Goal: Use online tool/utility: Utilize a website feature to perform a specific function

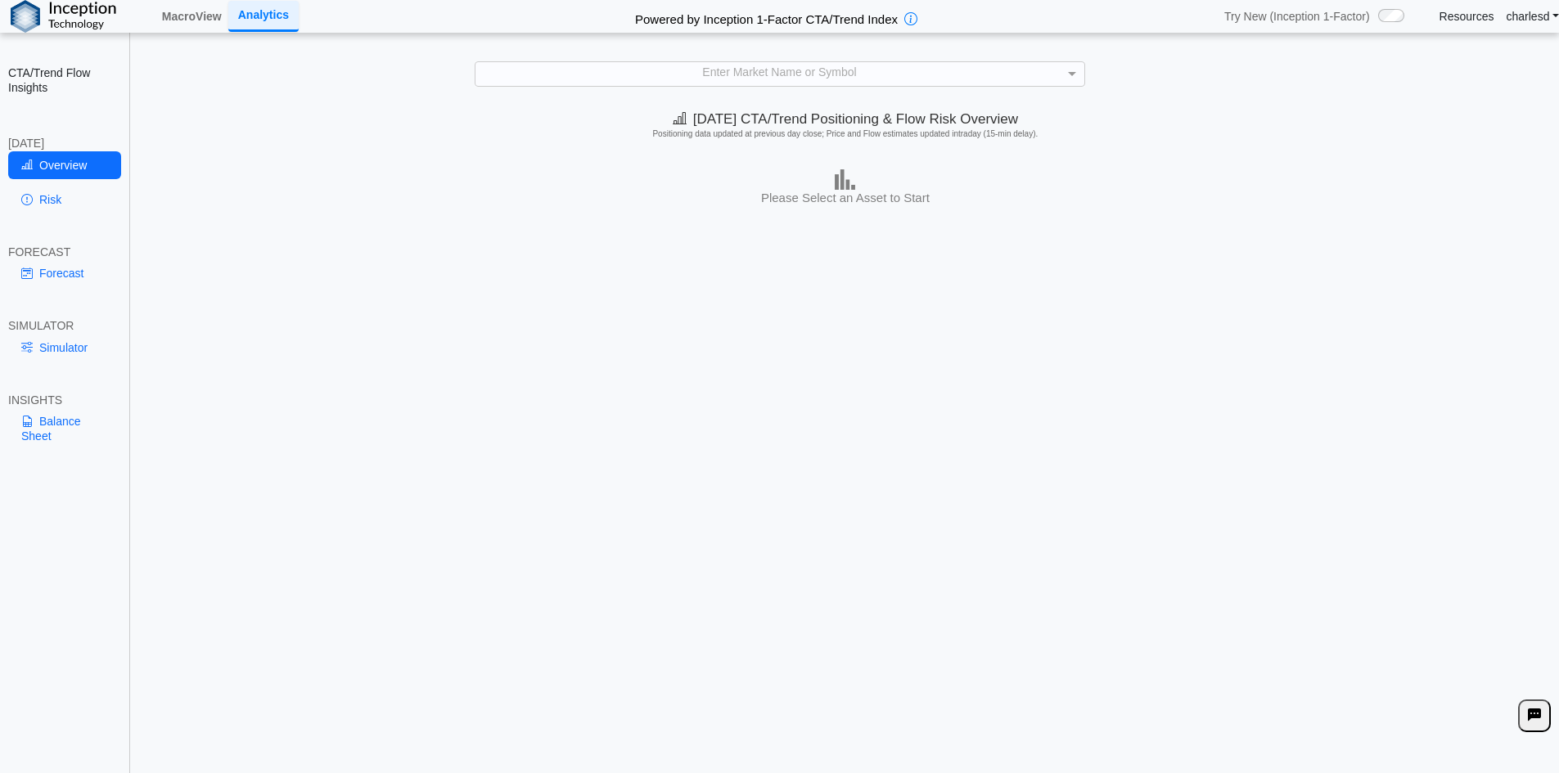
click at [610, 68] on div "Enter Market Name or Symbol" at bounding box center [779, 73] width 609 height 23
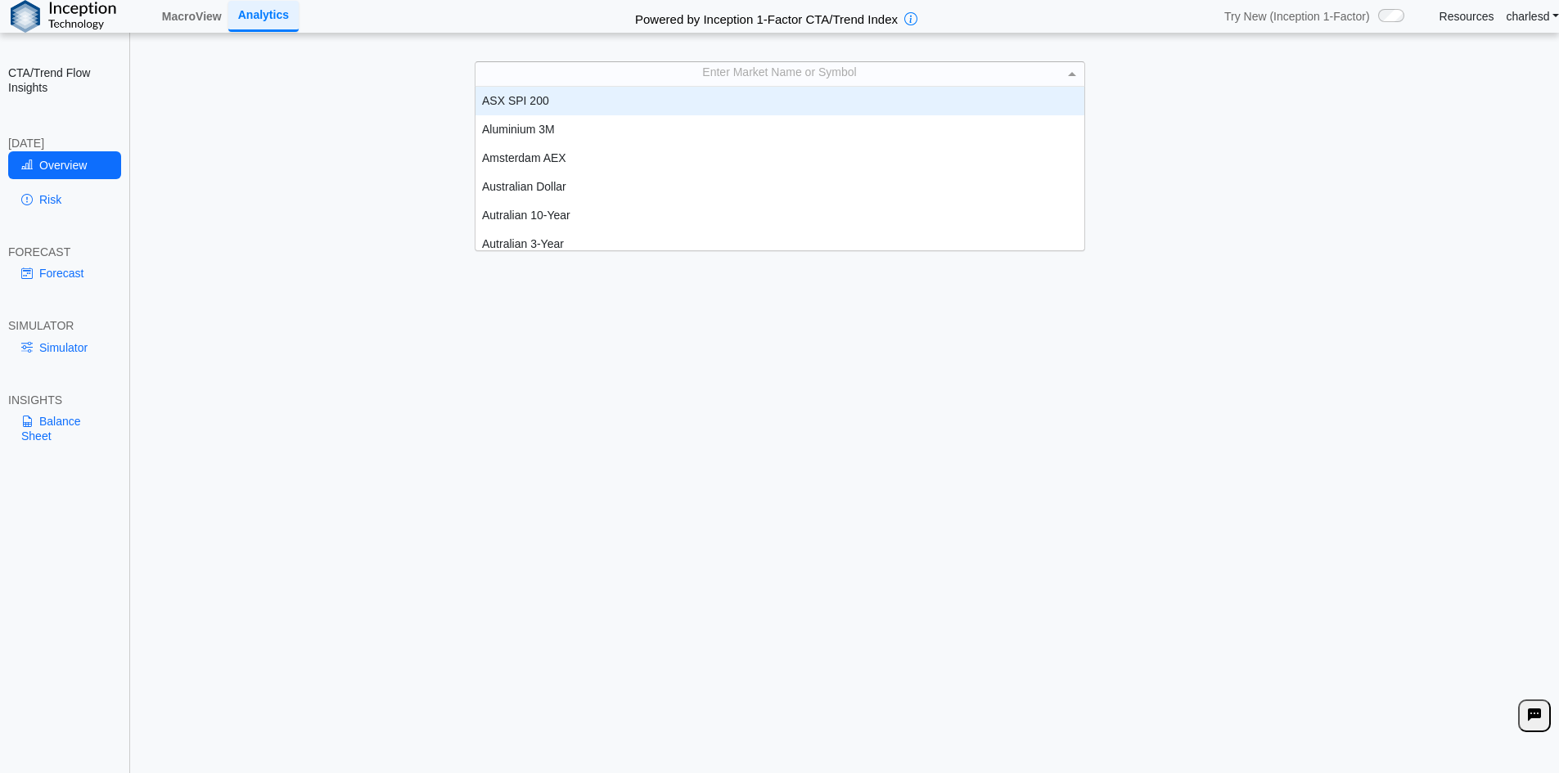
scroll to position [151, 597]
type input "***"
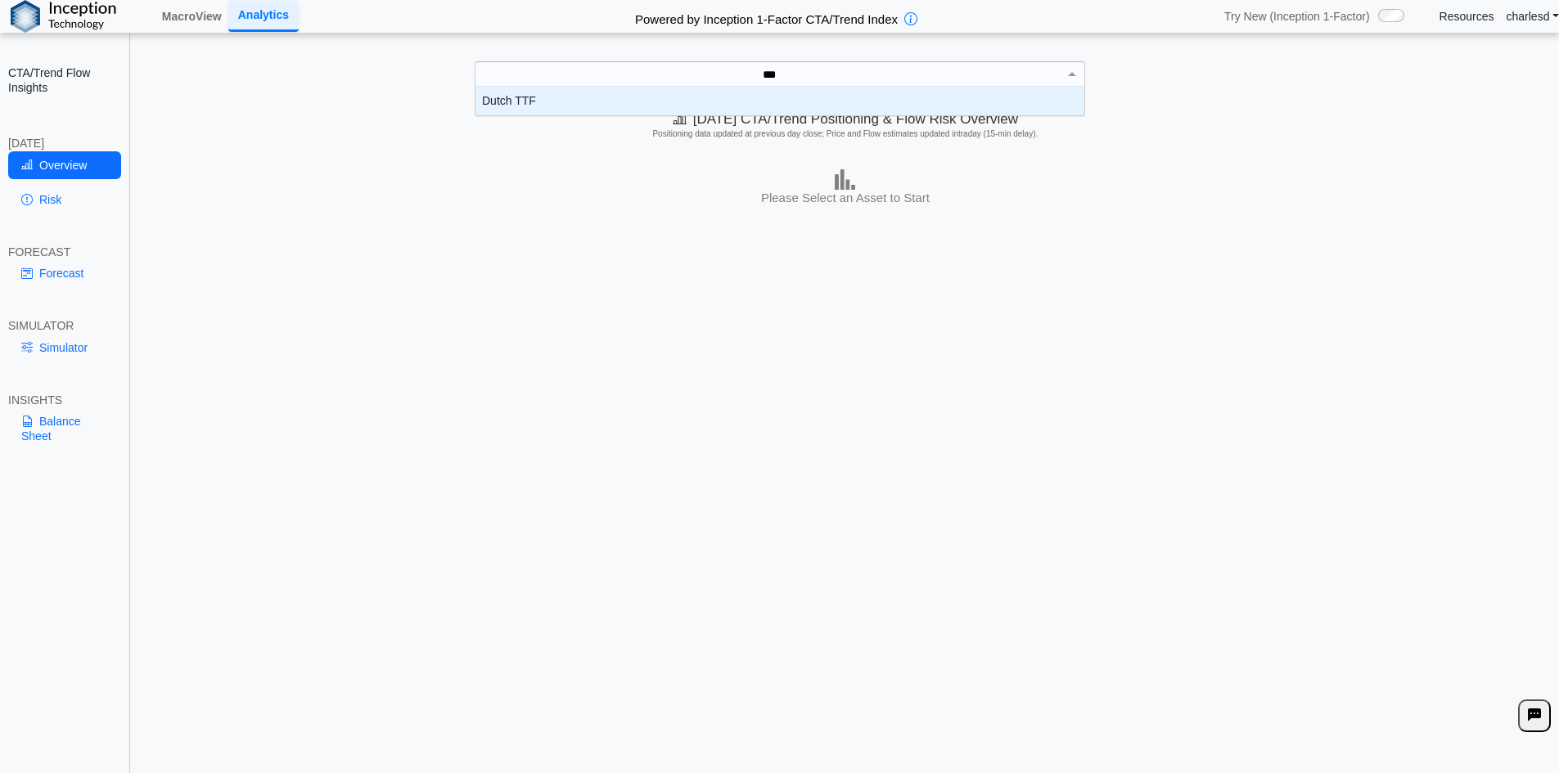
scroll to position [16, 597]
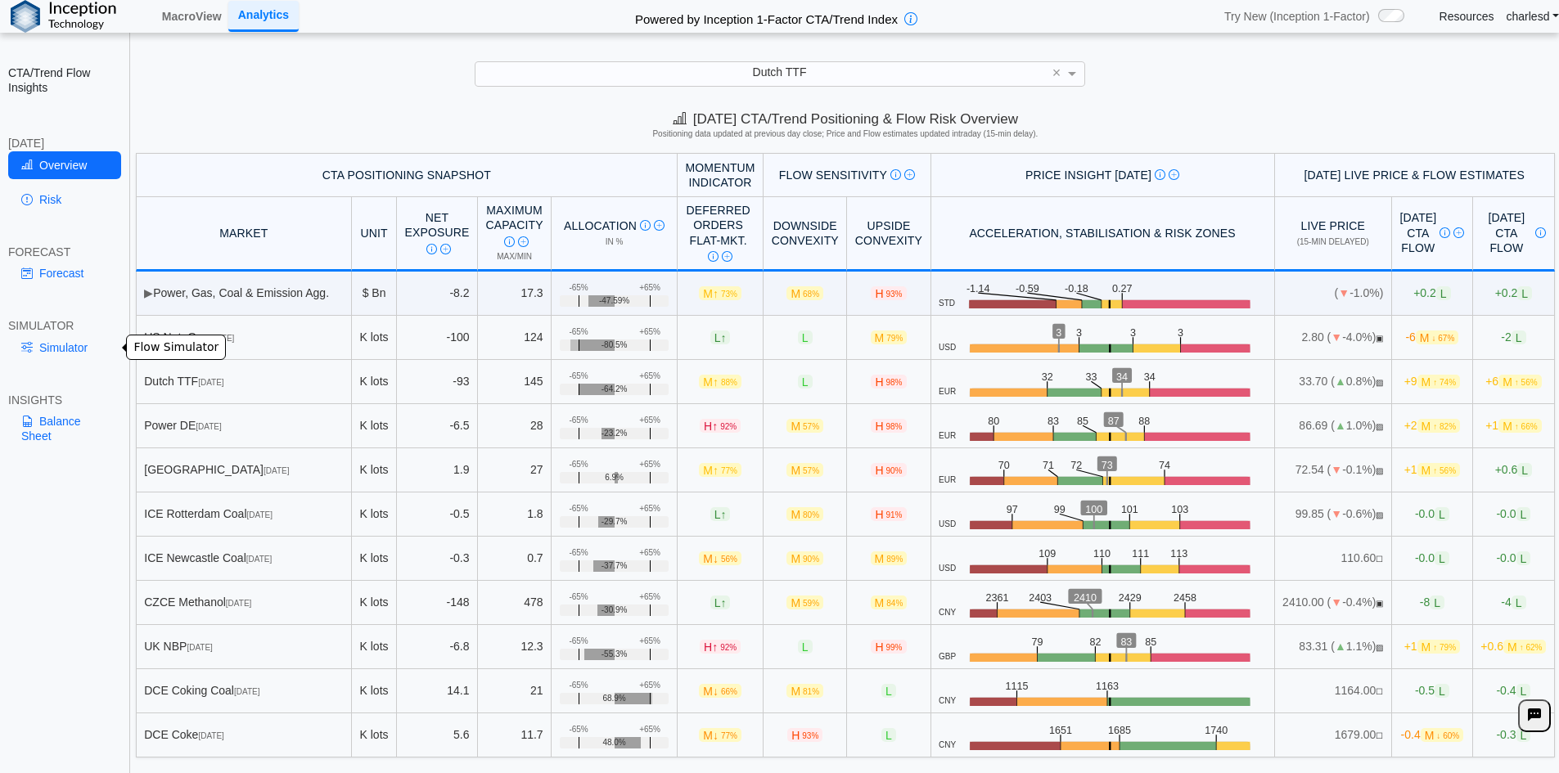
click at [42, 354] on link "Simulator" at bounding box center [64, 348] width 113 height 28
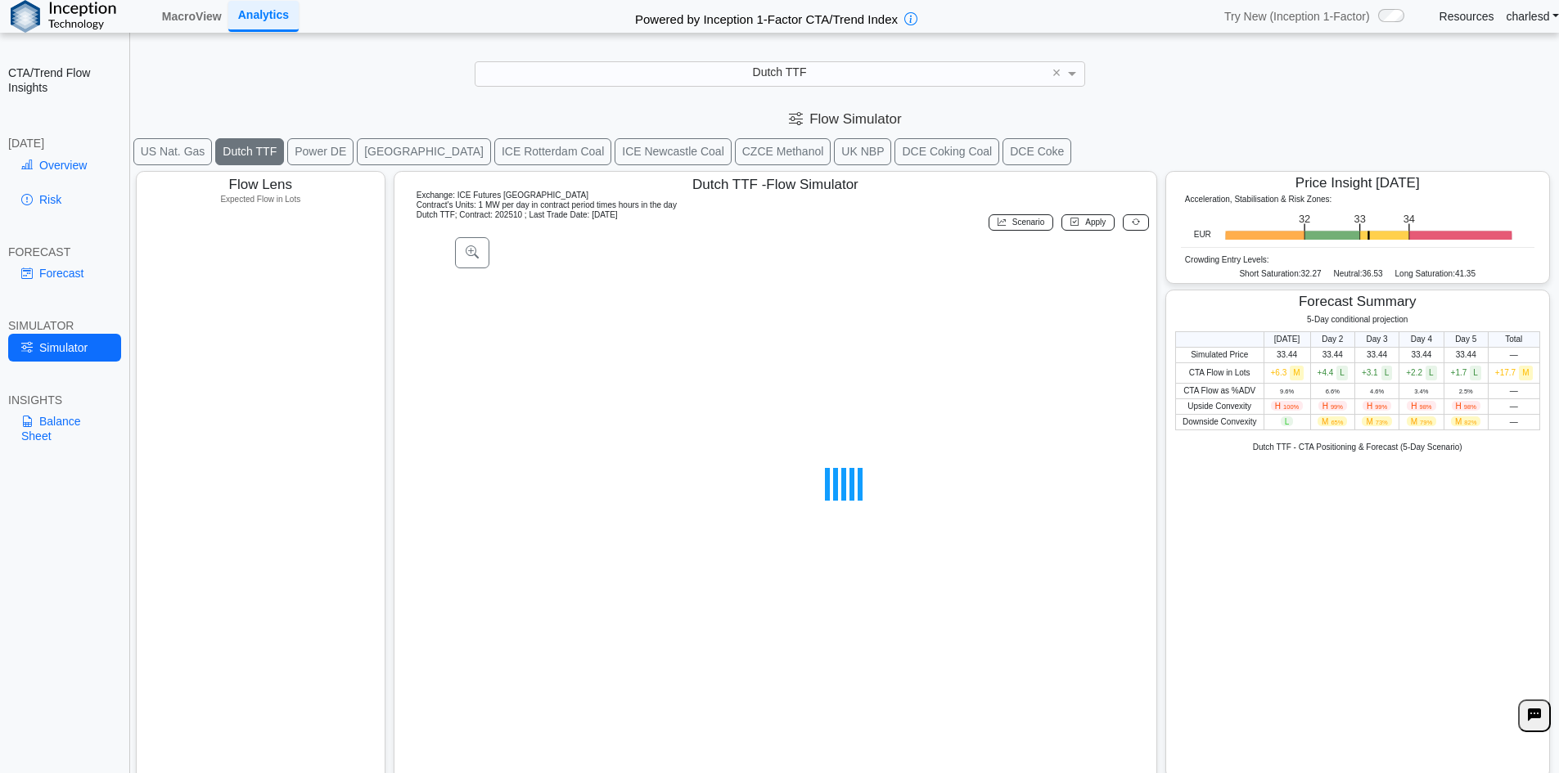
click at [87, 424] on link "Balance Sheet" at bounding box center [64, 429] width 113 height 43
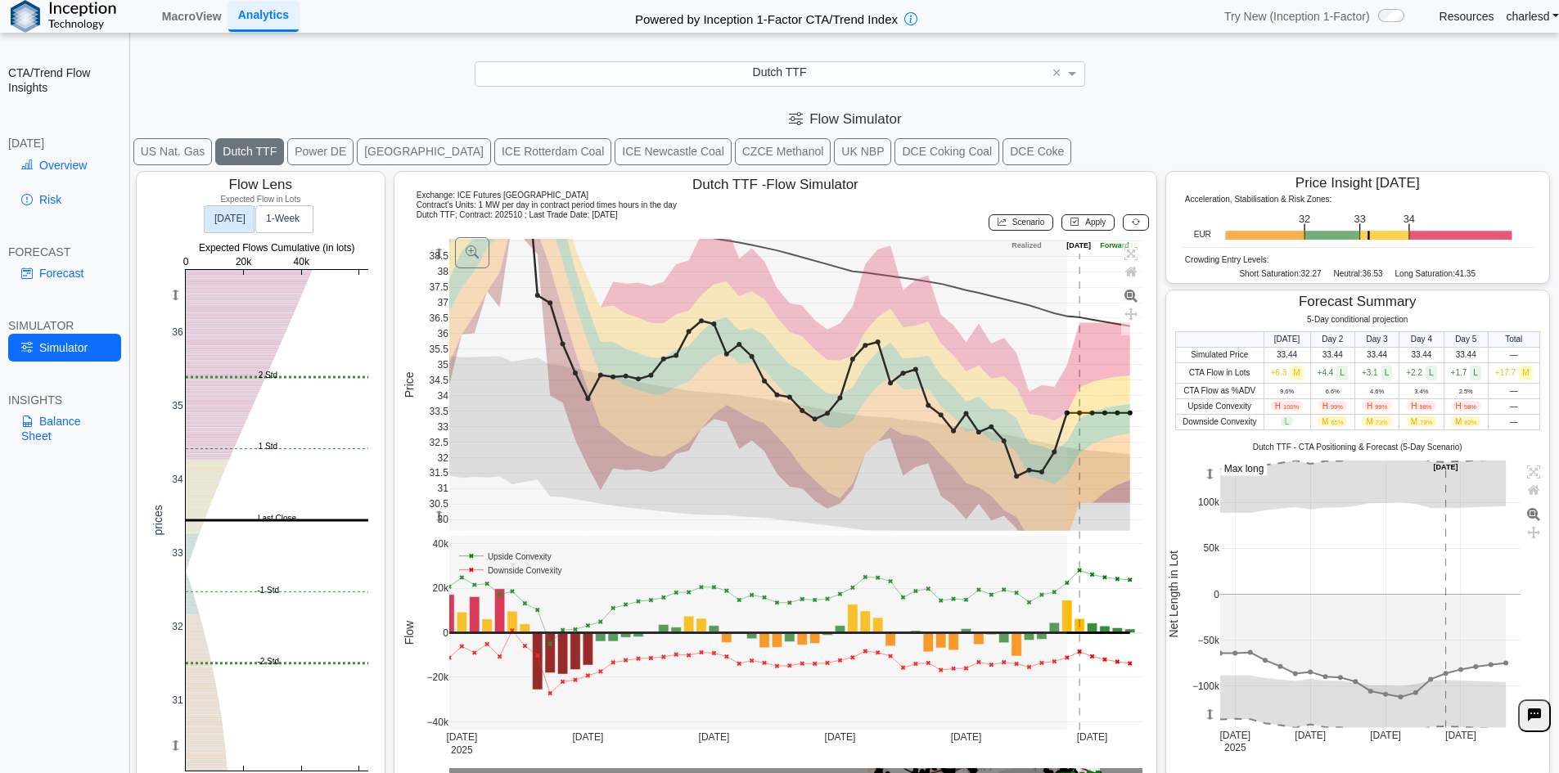
click at [61, 424] on link "Balance Sheet" at bounding box center [64, 429] width 113 height 43
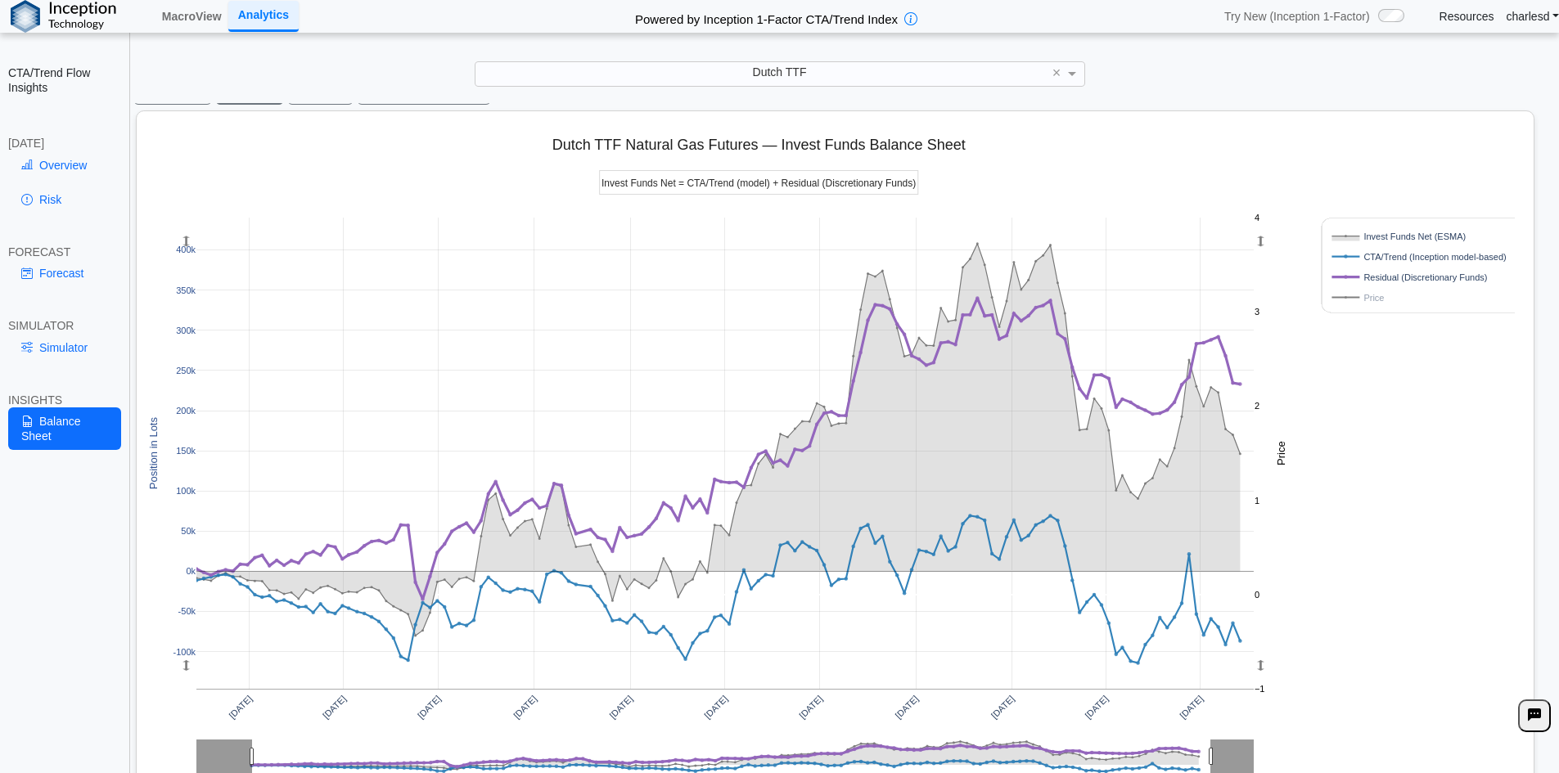
scroll to position [0, 0]
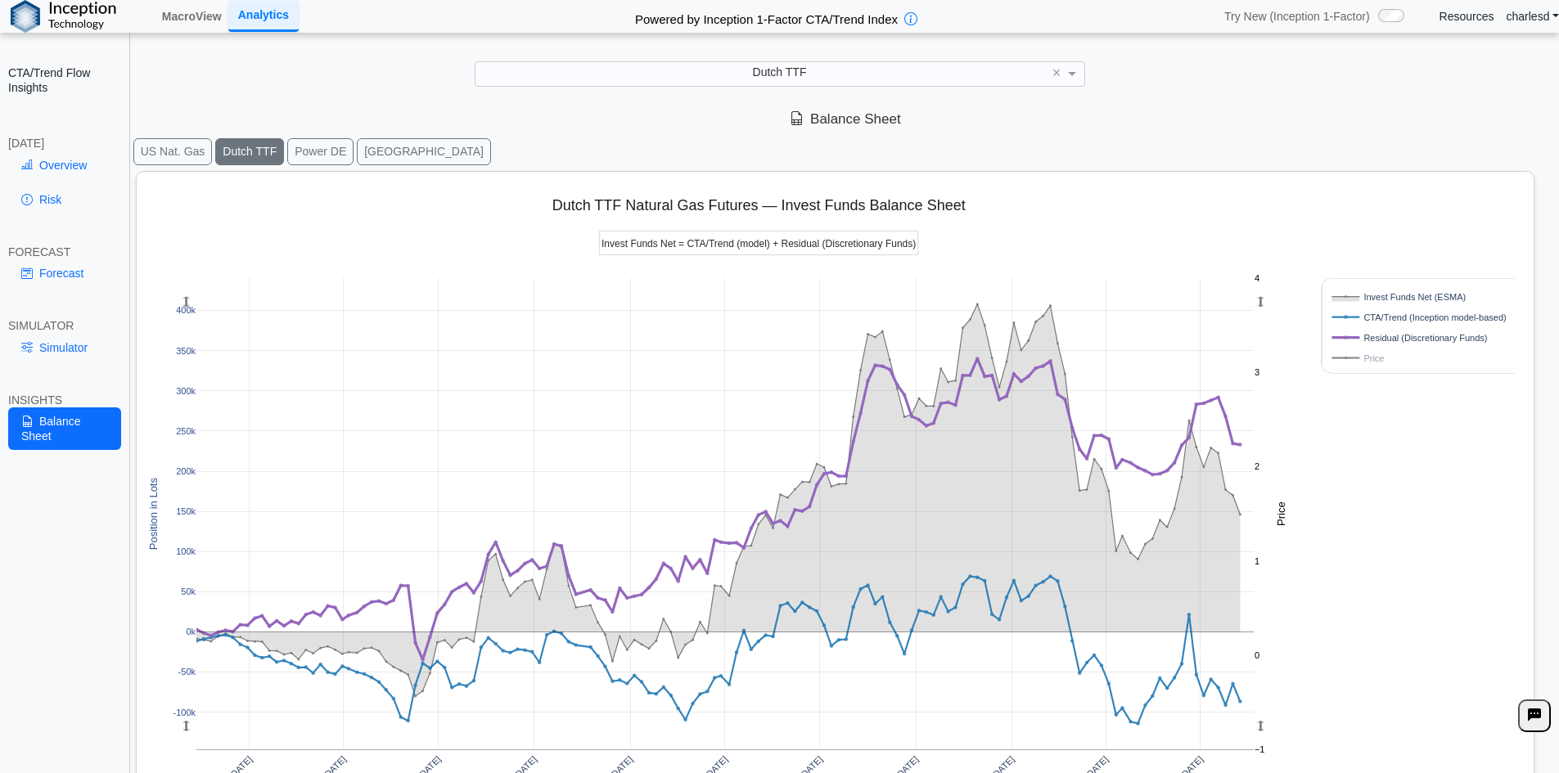
click at [322, 160] on button "Power DE" at bounding box center [320, 151] width 66 height 27
click at [311, 147] on button "Power DE" at bounding box center [320, 151] width 66 height 27
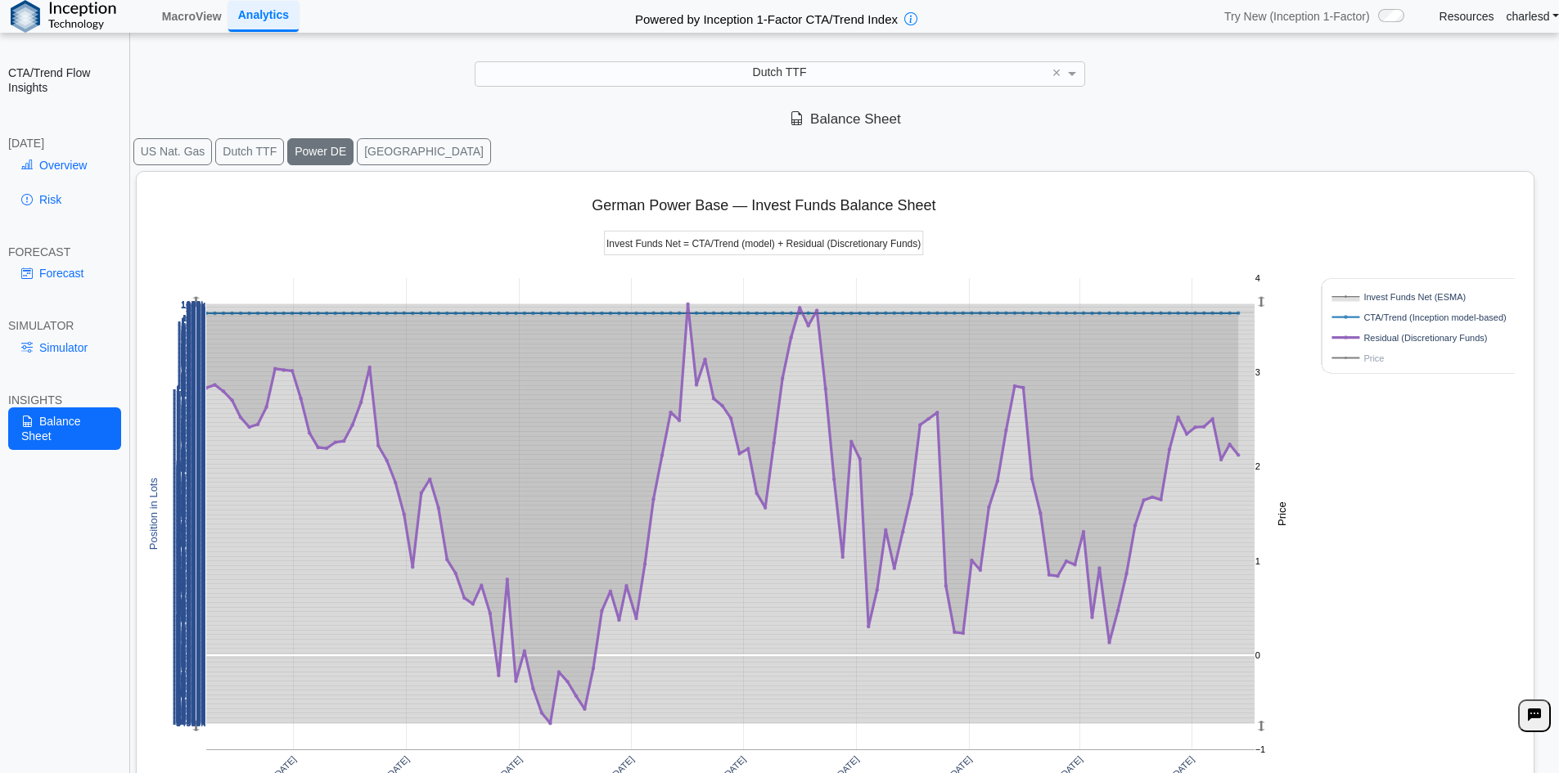
scroll to position [131, 0]
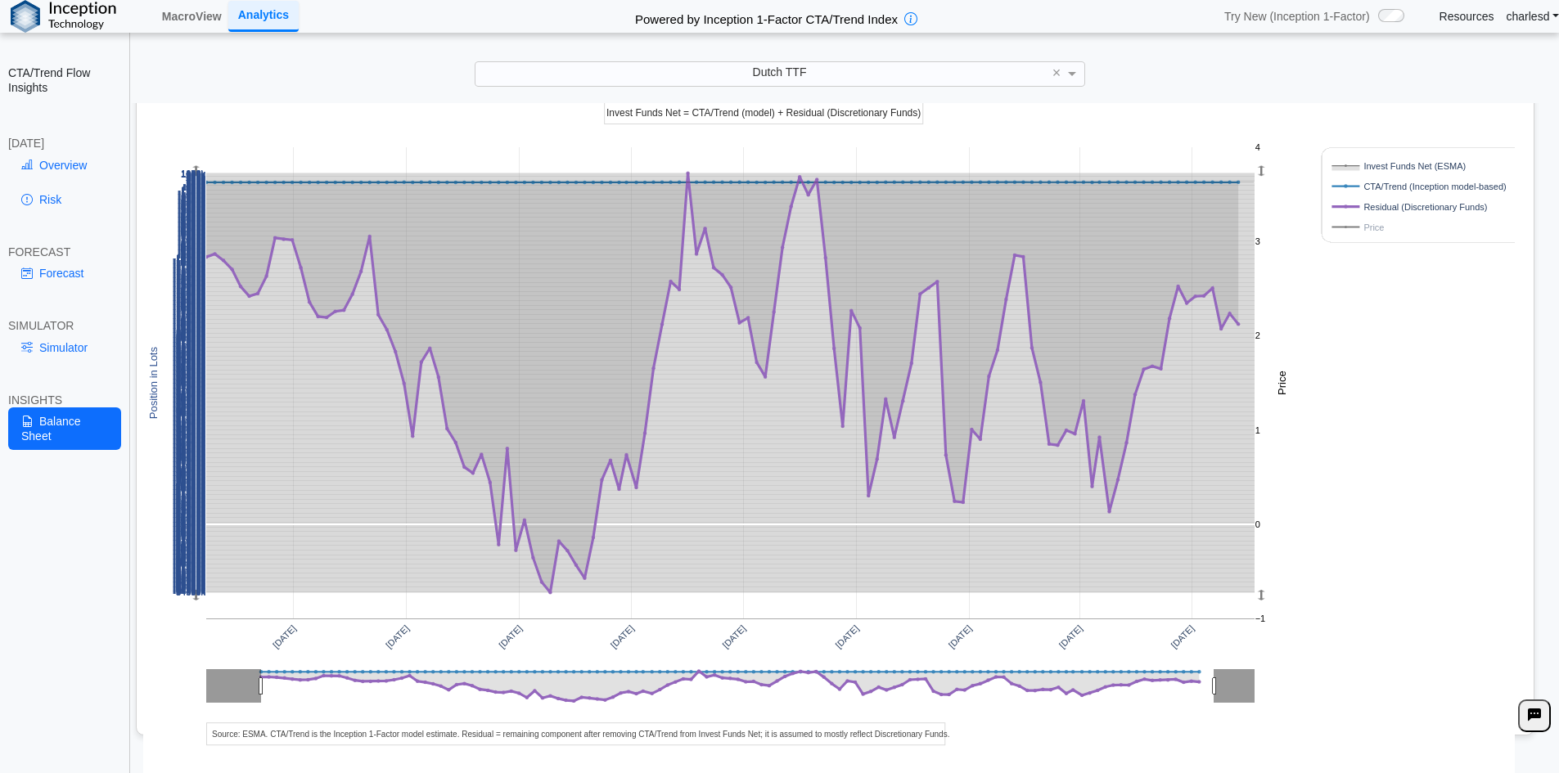
click at [550, 330] on rect at bounding box center [729, 382] width 1047 height 471
click at [381, 135] on div "[DATE] [DATE] [DATE] [DATE] [DATE] [DATE] [DATE] [DATE] [DATE] -54600k -54550k …" at bounding box center [828, 408] width 1371 height 735
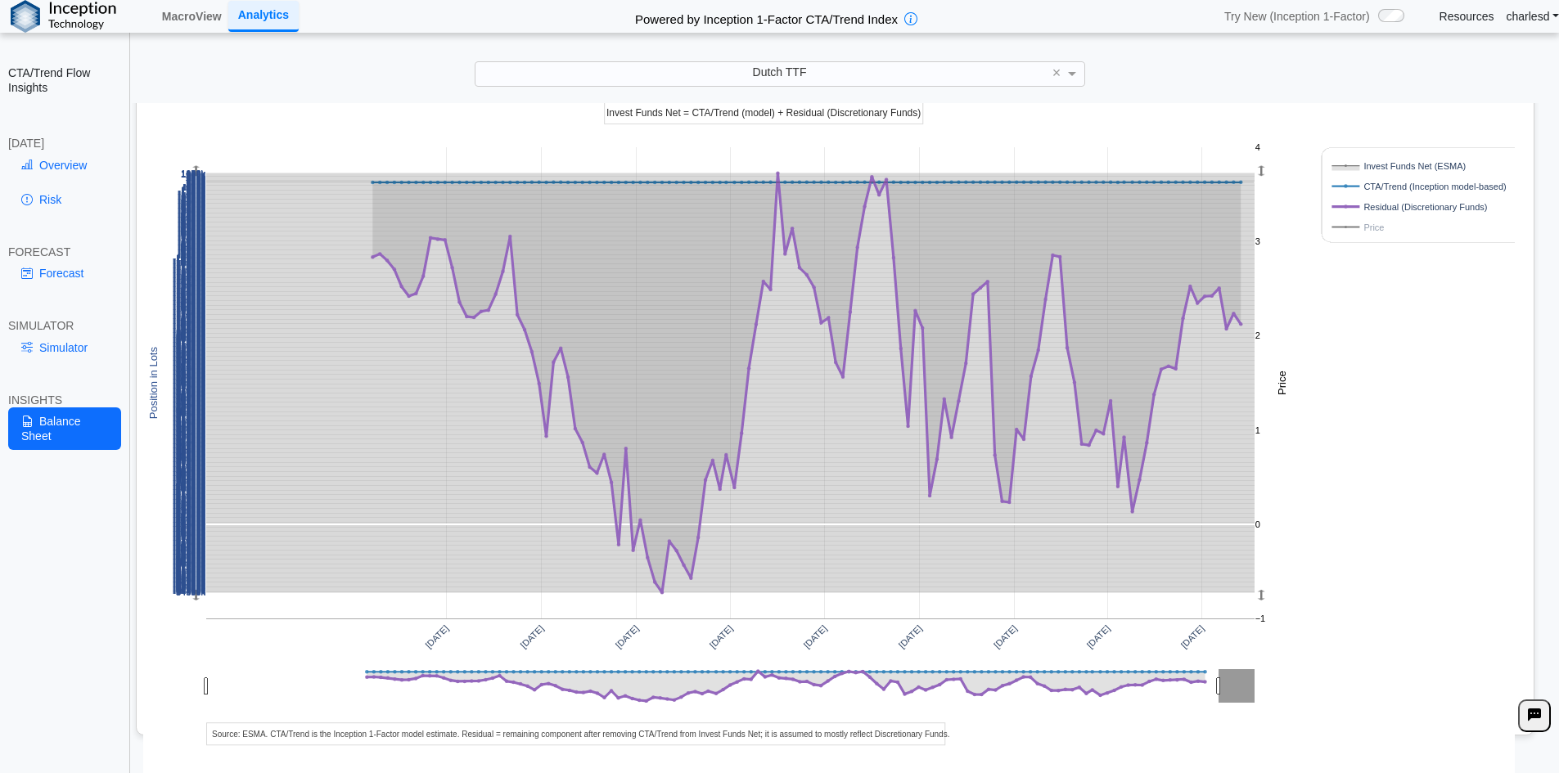
click at [293, 310] on rect at bounding box center [729, 382] width 1047 height 471
click at [172, 34] on button "US Nat. Gas" at bounding box center [172, 20] width 79 height 27
click at [709, 85] on div "Dutch TTF ×" at bounding box center [780, 73] width 610 height 25
click at [718, 72] on div "Dutch TTF" at bounding box center [779, 73] width 609 height 23
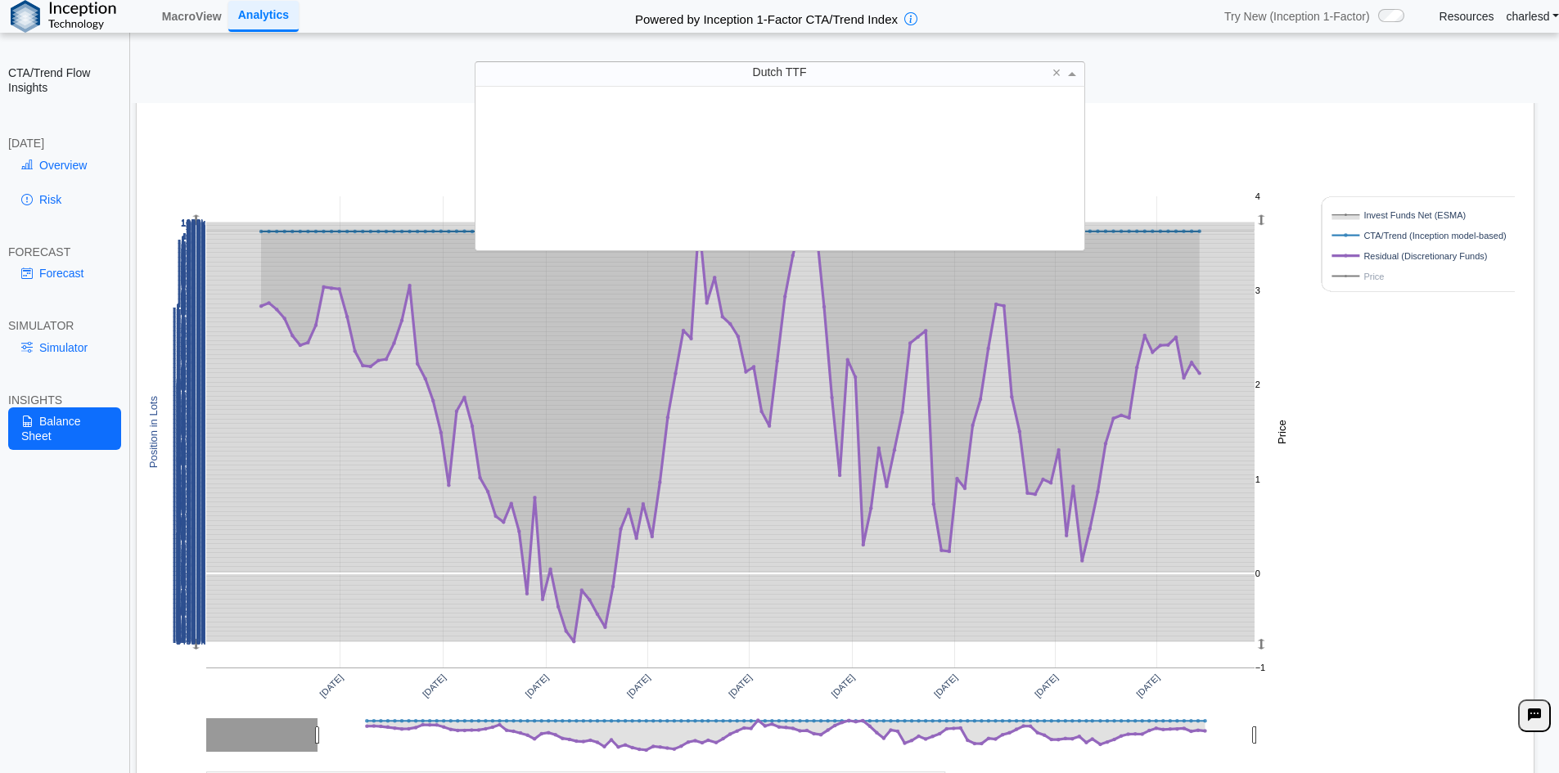
scroll to position [151, 597]
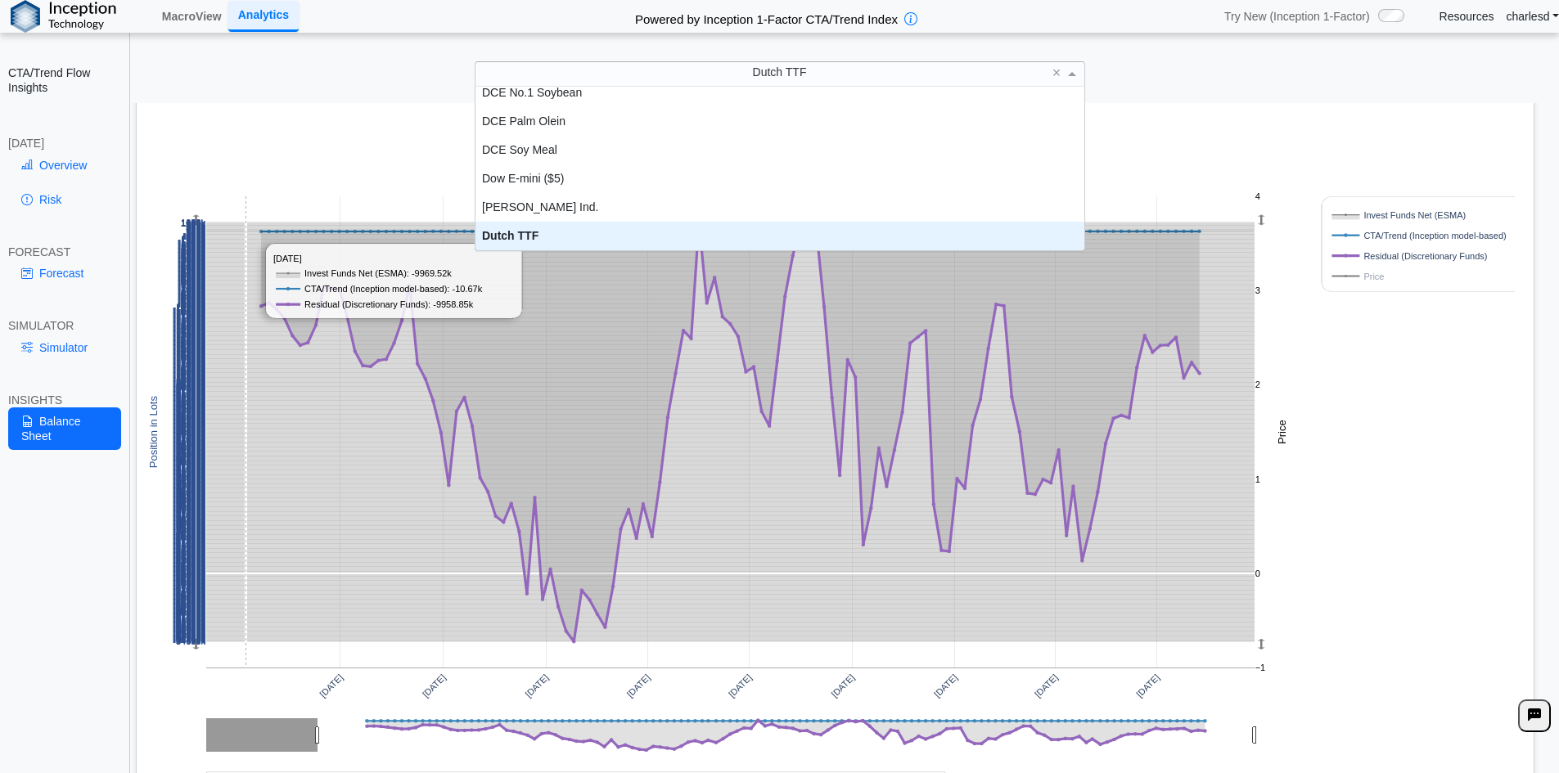
click at [284, 172] on div "[DATE] [DATE] [DATE] [DATE] [DATE] [DATE] [DATE] [DATE] [DATE] -54600k -54550k …" at bounding box center [828, 457] width 1371 height 735
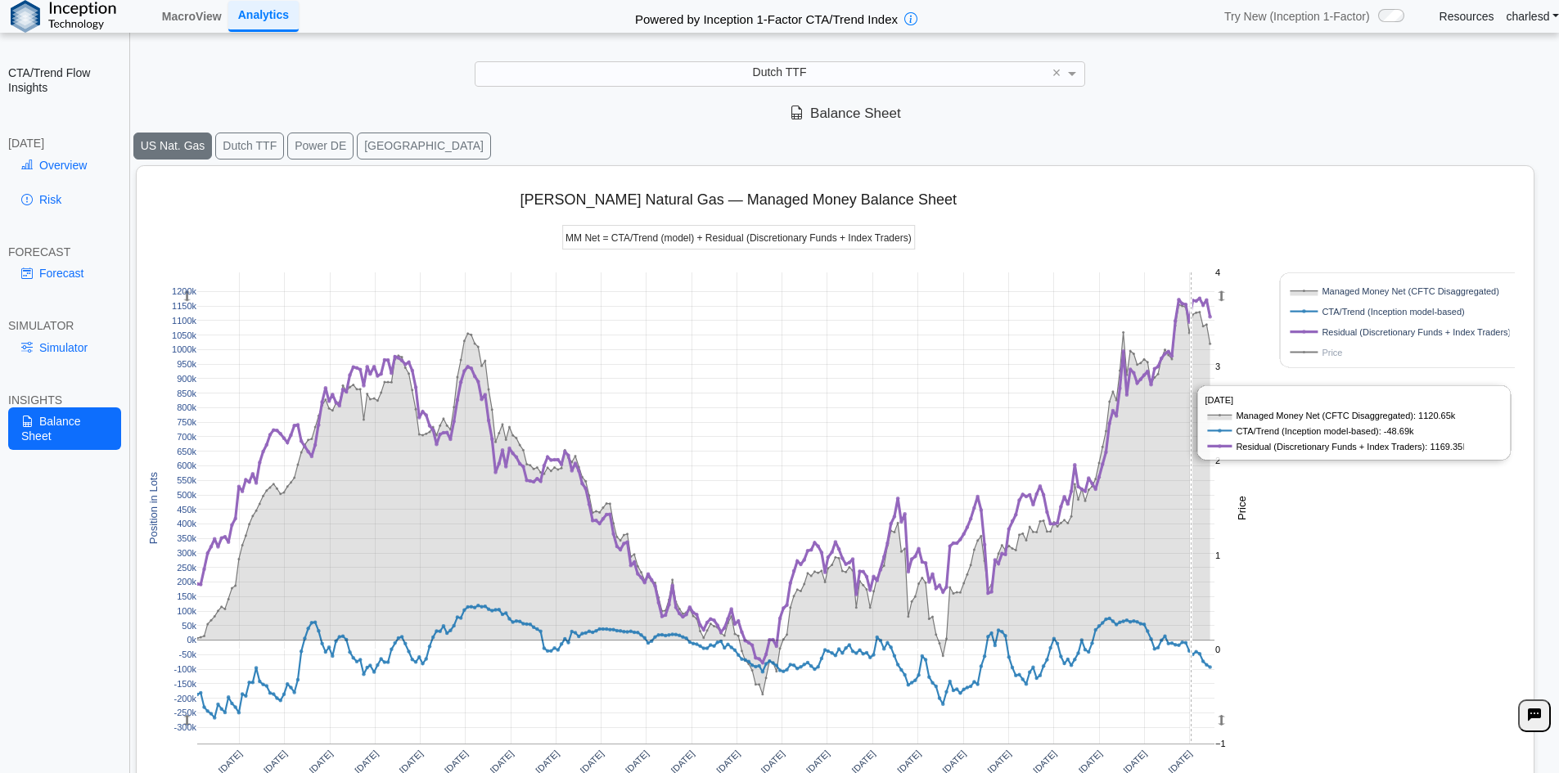
scroll to position [0, 0]
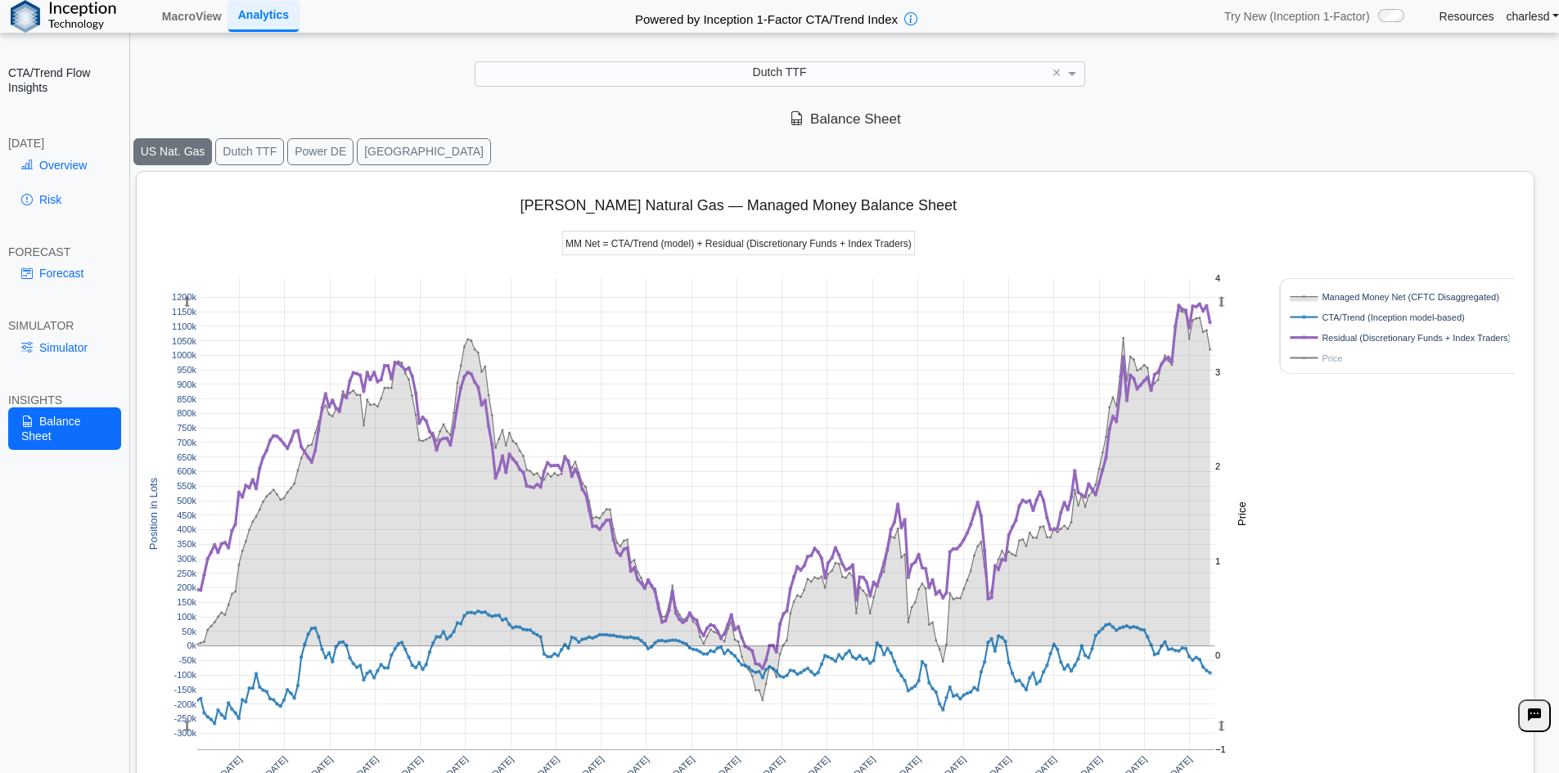
click at [1276, 491] on div "[DATE] [DATE] [DATE] [DATE] [DATE] [DATE] [DATE] [DATE] [DATE] [DATE] [DATE] [D…" at bounding box center [828, 539] width 1371 height 735
click at [314, 155] on button "Power DE" at bounding box center [320, 151] width 66 height 27
